Goal: Task Accomplishment & Management: Manage account settings

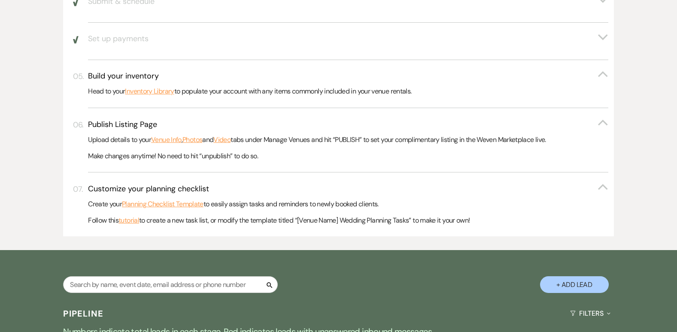
scroll to position [581, 0]
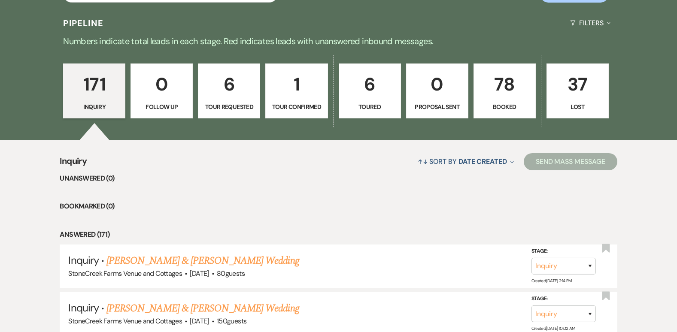
click at [508, 86] on p "78" at bounding box center [504, 84] width 51 height 29
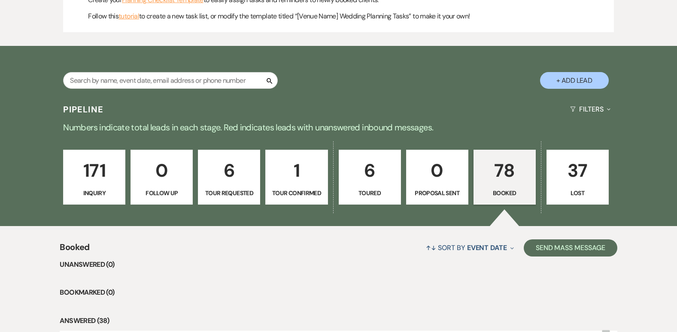
scroll to position [581, 0]
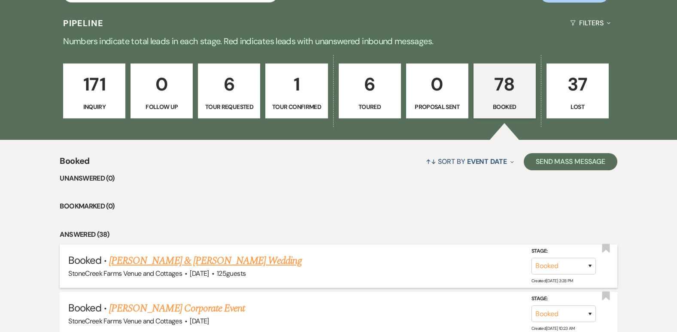
click at [149, 264] on link "[PERSON_NAME] & [PERSON_NAME] Wedding" at bounding box center [205, 260] width 192 height 15
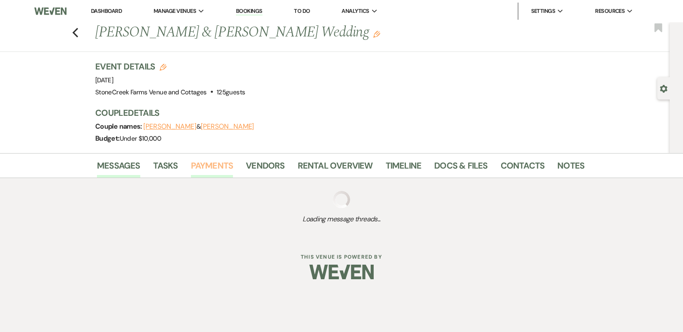
click at [202, 166] on link "Payments" at bounding box center [212, 168] width 42 height 19
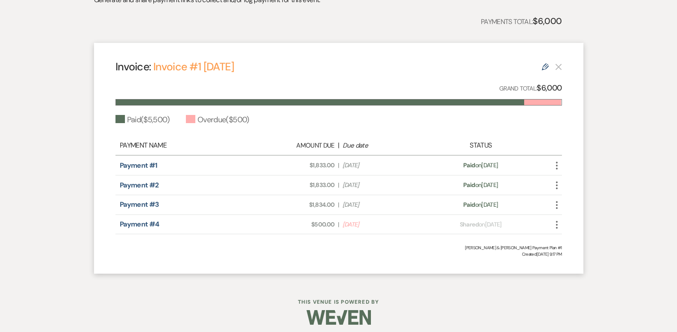
scroll to position [225, 0]
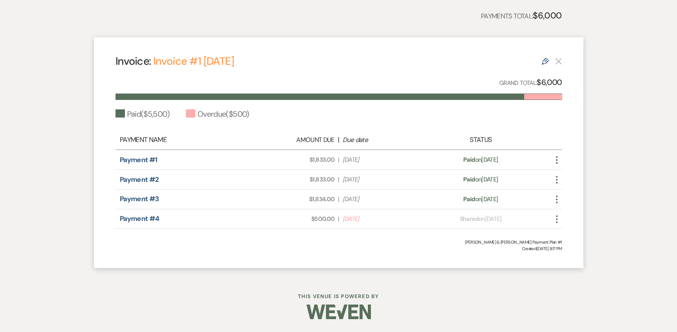
click at [555, 218] on icon "More" at bounding box center [557, 219] width 10 height 10
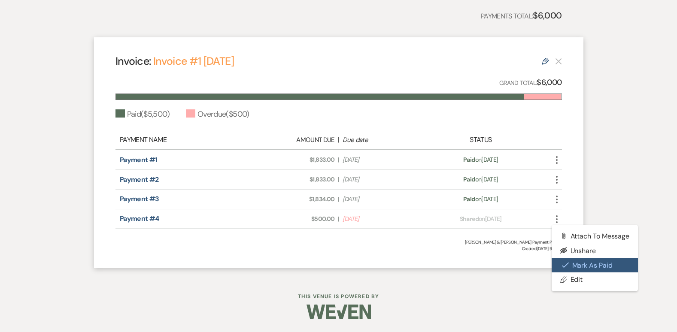
click at [582, 260] on button "Check [PERSON_NAME] [PERSON_NAME] as Paid" at bounding box center [595, 265] width 87 height 15
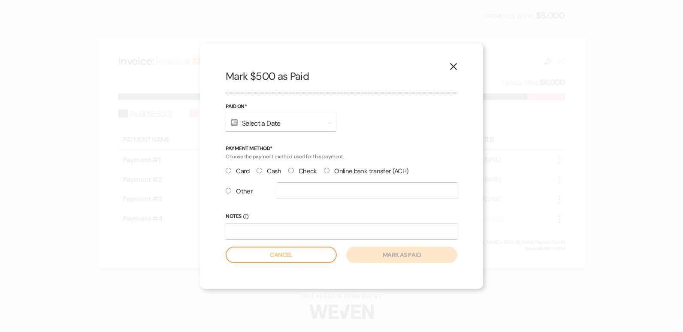
click at [232, 122] on icon "Calendar" at bounding box center [234, 122] width 6 height 7
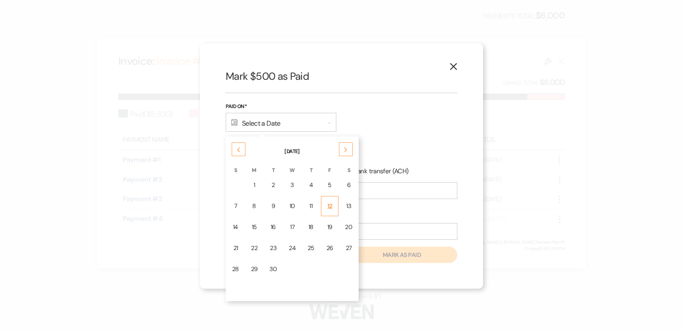
click at [327, 203] on div "12" at bounding box center [330, 206] width 7 height 9
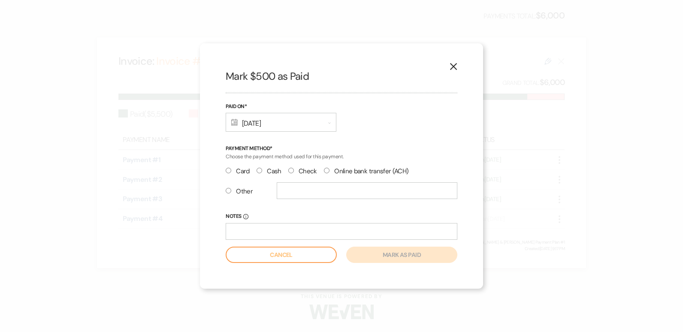
click at [295, 170] on label "Check" at bounding box center [302, 172] width 29 height 12
click at [294, 170] on input "Check" at bounding box center [291, 171] width 6 height 6
radio input "true"
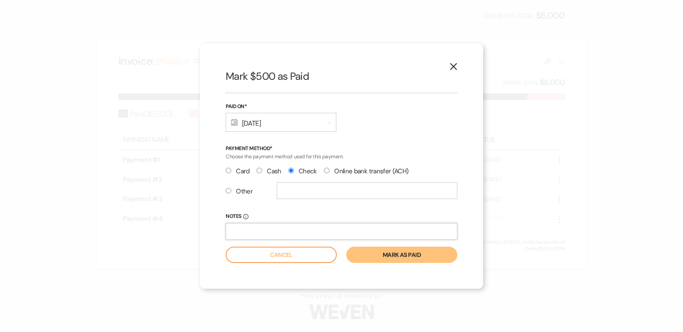
click at [253, 229] on input "Notes Info" at bounding box center [342, 231] width 232 height 17
type input "[PERSON_NAME] check 7243"
click at [403, 254] on button "Mark as paid" at bounding box center [401, 255] width 111 height 16
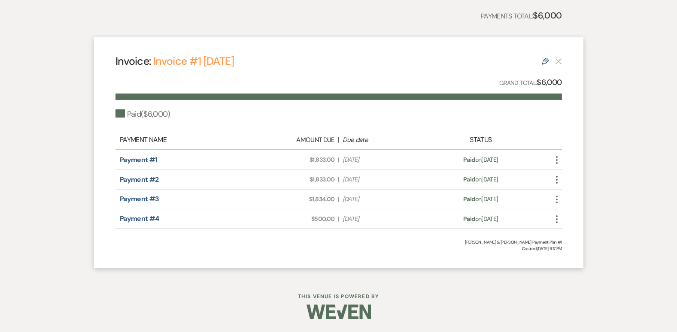
scroll to position [0, 0]
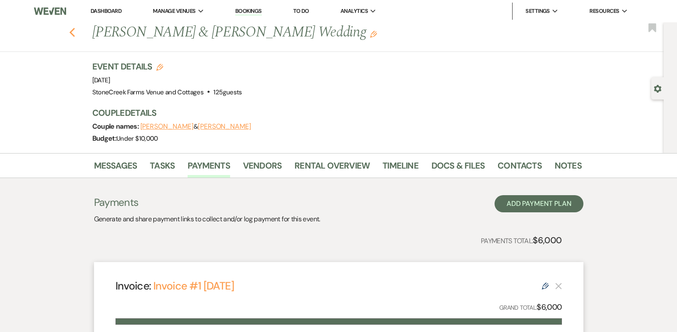
click at [74, 31] on use "button" at bounding box center [72, 32] width 6 height 9
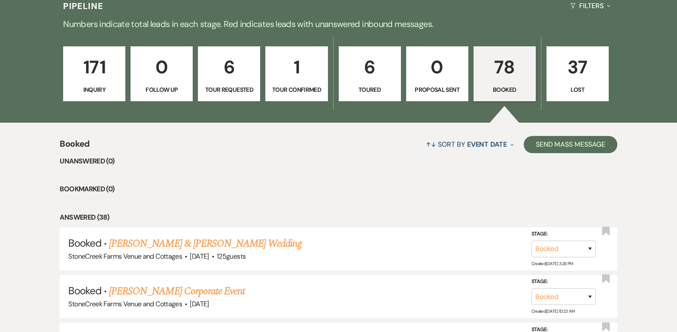
scroll to position [661, 0]
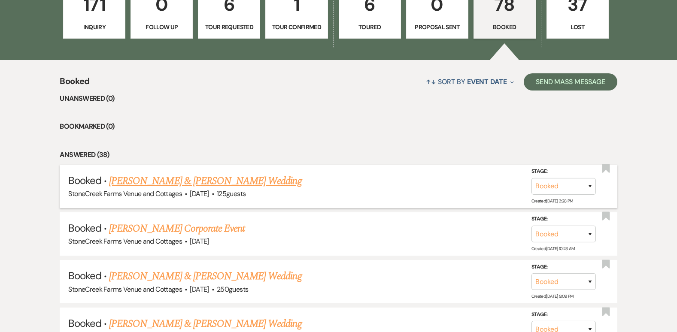
click at [184, 179] on link "[PERSON_NAME] & [PERSON_NAME] Wedding" at bounding box center [205, 180] width 192 height 15
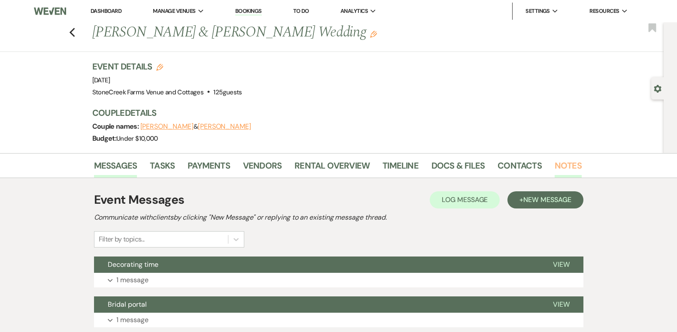
click at [555, 166] on link "Notes" at bounding box center [568, 168] width 27 height 19
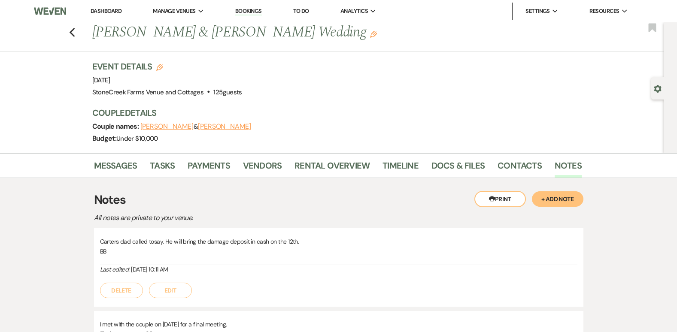
click at [561, 198] on button "+ Add Note" at bounding box center [558, 198] width 52 height 15
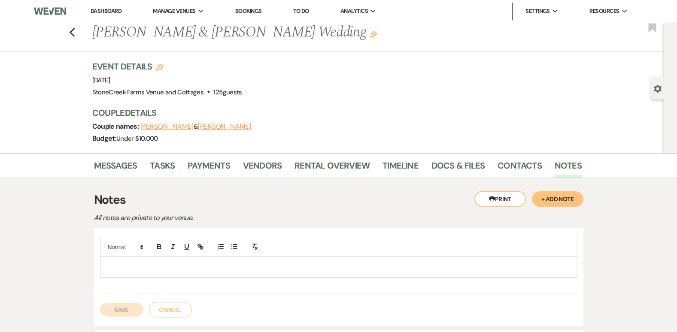
click at [156, 265] on p at bounding box center [339, 266] width 464 height 9
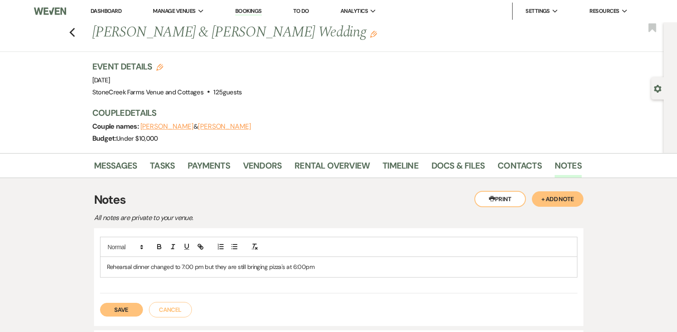
click at [115, 311] on button "Save" at bounding box center [121, 310] width 43 height 14
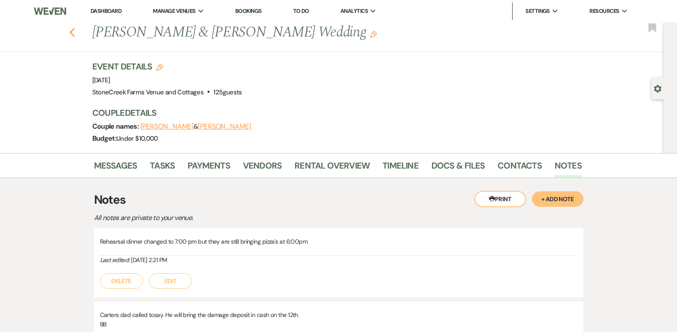
click at [74, 31] on use "button" at bounding box center [72, 32] width 6 height 9
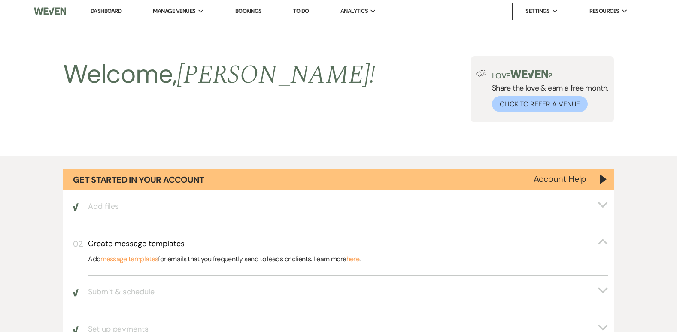
scroll to position [661, 0]
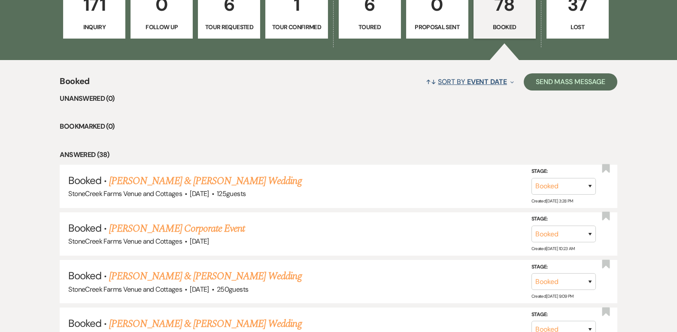
drag, startPoint x: 74, startPoint y: 31, endPoint x: 422, endPoint y: 72, distance: 350.4
click at [422, 72] on button "↑↓ Sort By Event Date Expand" at bounding box center [469, 81] width 94 height 23
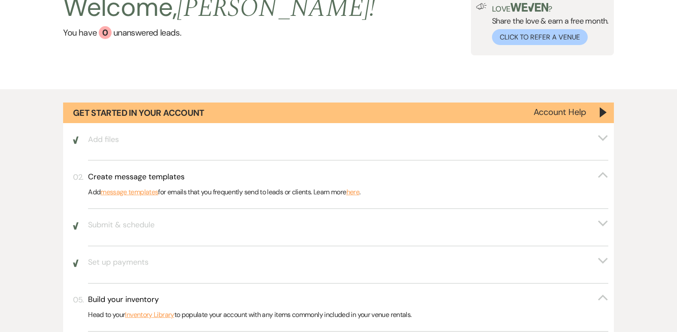
scroll to position [0, 0]
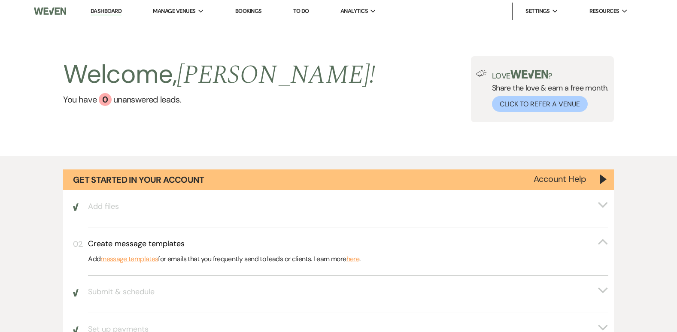
click at [102, 11] on link "Dashboard" at bounding box center [106, 11] width 31 height 8
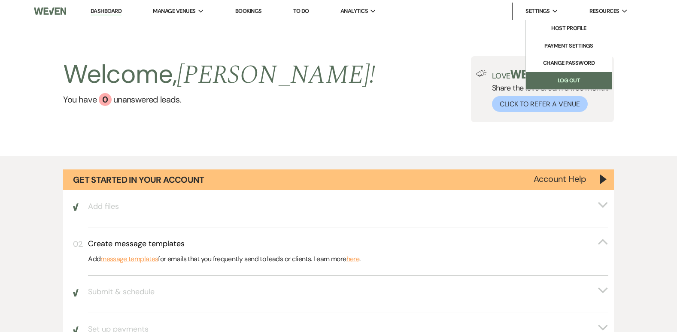
click at [545, 80] on link "Log Out" at bounding box center [569, 80] width 86 height 17
